Goal: Task Accomplishment & Management: Use online tool/utility

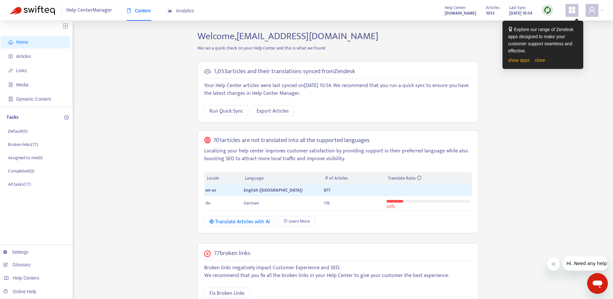
click at [546, 13] on img at bounding box center [548, 10] width 8 height 8
click at [537, 59] on link "close" at bounding box center [540, 60] width 11 height 5
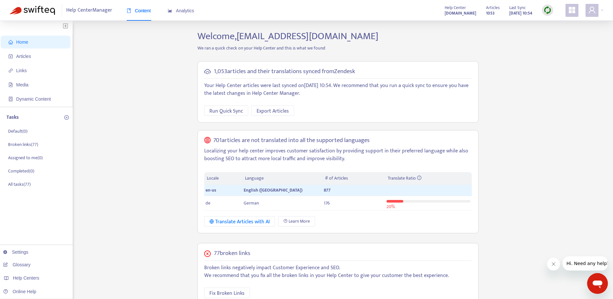
click at [544, 4] on div at bounding box center [547, 10] width 11 height 13
click at [546, 10] on img at bounding box center [548, 10] width 8 height 8
click at [555, 35] on link "Full Sync" at bounding box center [558, 33] width 23 height 7
